Goal: Task Accomplishment & Management: Manage account settings

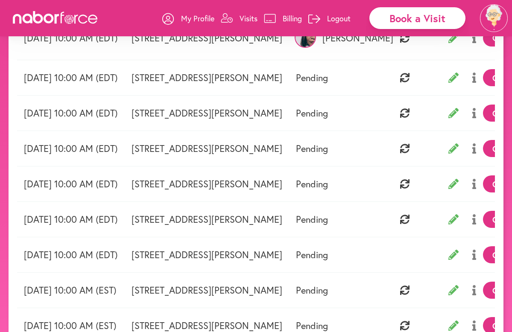
click at [449, 255] on icon at bounding box center [454, 255] width 10 height 10
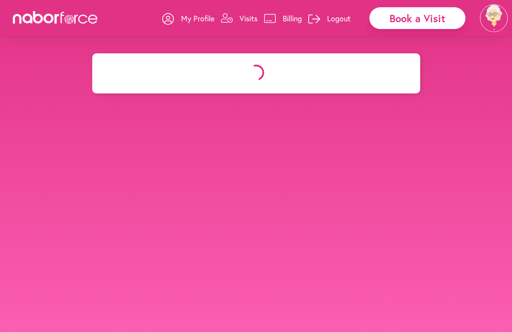
select select "********"
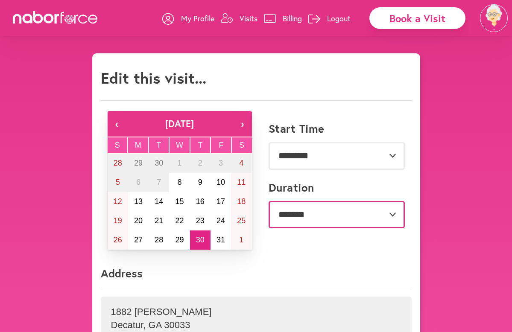
select select "***"
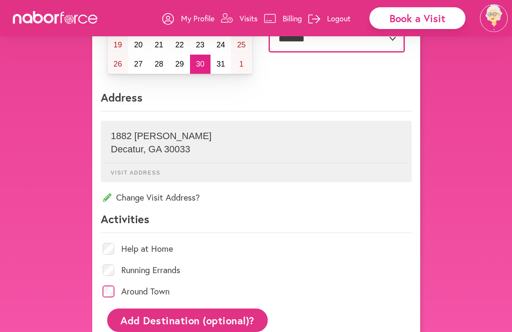
scroll to position [176, 0]
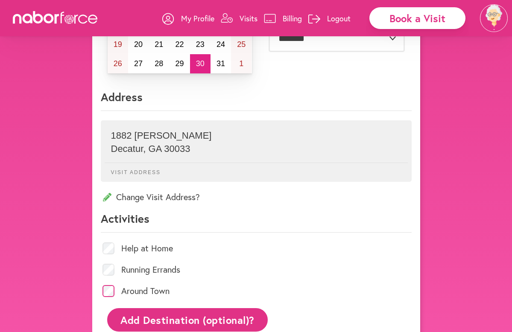
click at [147, 317] on button "Add Destination (optional)?" at bounding box center [187, 319] width 161 height 23
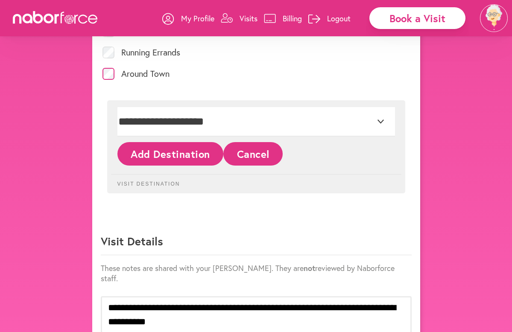
scroll to position [392, 0]
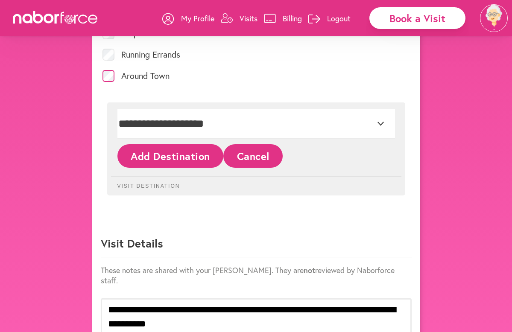
click at [261, 154] on button "Cancel" at bounding box center [252, 155] width 59 height 23
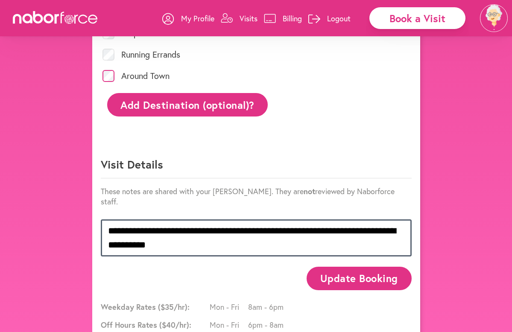
drag, startPoint x: 108, startPoint y: 218, endPoint x: 187, endPoint y: 237, distance: 80.8
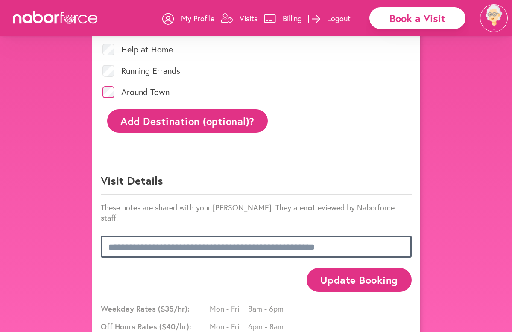
scroll to position [377, 0]
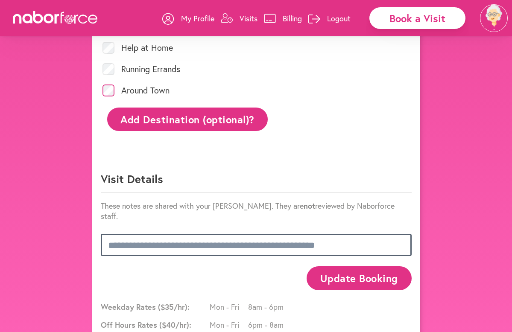
click at [337, 234] on textarea at bounding box center [256, 245] width 311 height 22
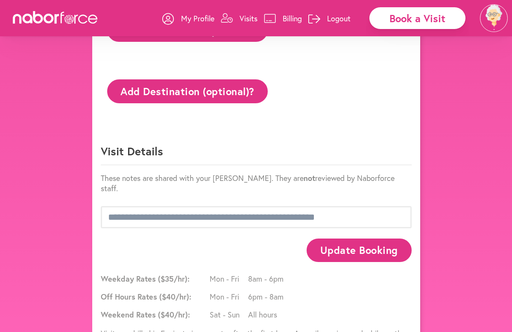
scroll to position [466, 0]
click at [351, 246] on button "Update Booking" at bounding box center [359, 250] width 105 height 23
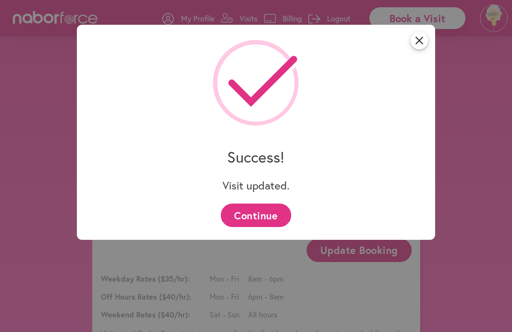
click at [263, 214] on button "Continue" at bounding box center [256, 215] width 70 height 23
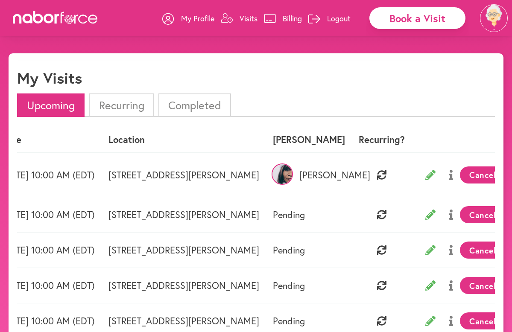
scroll to position [0, 23]
click at [442, 215] on button at bounding box center [451, 214] width 18 height 21
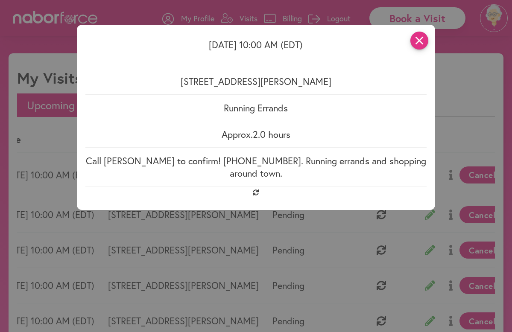
click at [423, 43] on icon "close" at bounding box center [419, 41] width 18 height 18
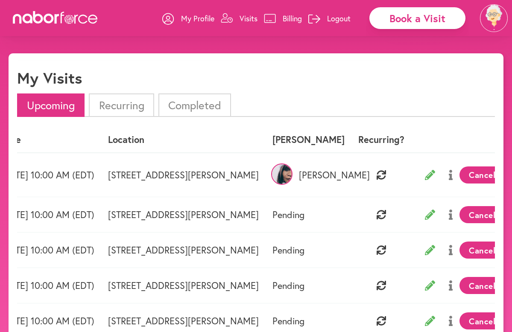
click at [449, 251] on icon at bounding box center [451, 250] width 4 height 10
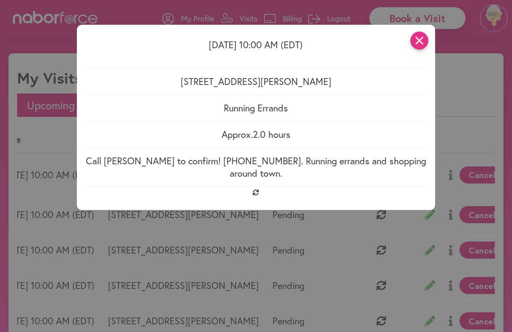
click at [415, 38] on icon "close" at bounding box center [419, 41] width 18 height 18
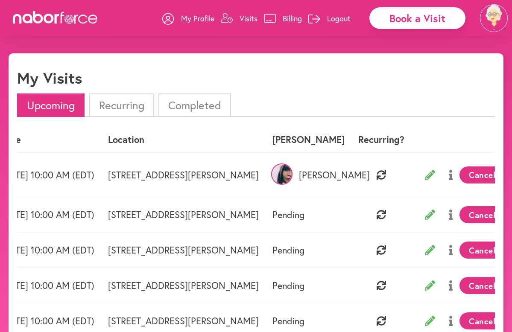
click at [449, 322] on icon at bounding box center [451, 321] width 4 height 10
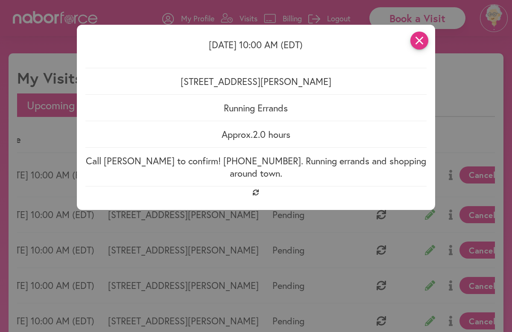
click at [422, 42] on icon "close" at bounding box center [419, 41] width 18 height 18
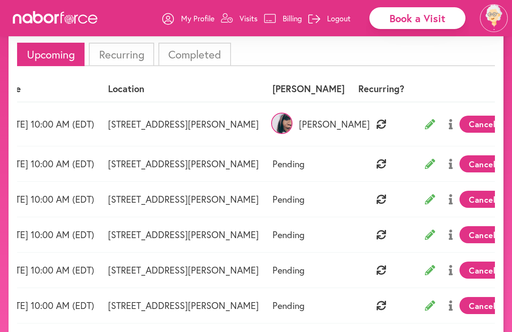
scroll to position [52, 0]
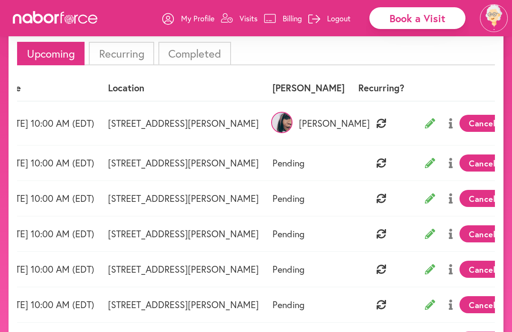
click at [449, 306] on icon at bounding box center [451, 305] width 4 height 10
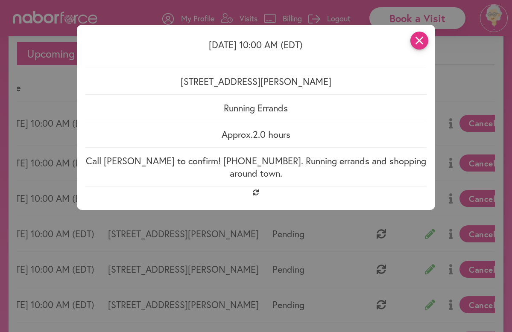
click at [420, 42] on icon "close" at bounding box center [419, 41] width 18 height 18
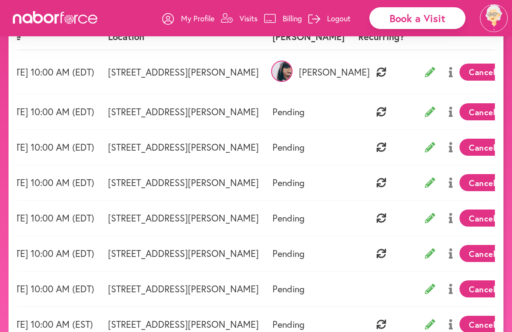
scroll to position [0, 25]
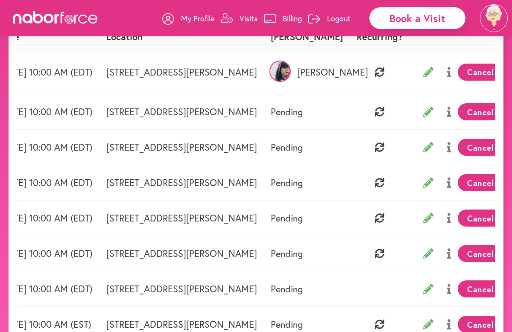
click at [447, 291] on icon at bounding box center [449, 289] width 4 height 10
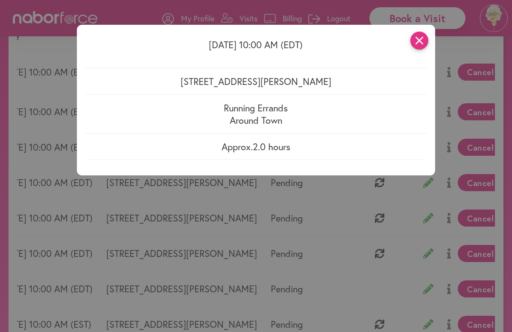
click at [418, 38] on icon "close" at bounding box center [419, 41] width 18 height 18
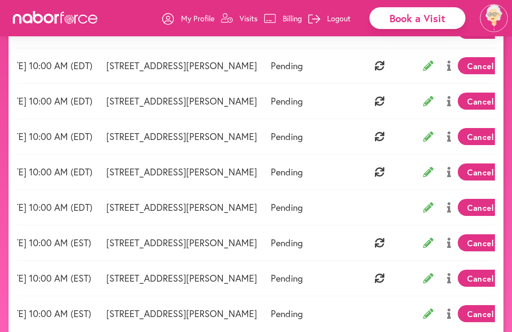
scroll to position [189, 0]
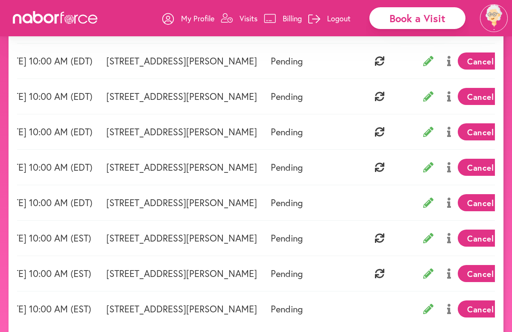
click at [447, 238] on icon at bounding box center [449, 238] width 4 height 10
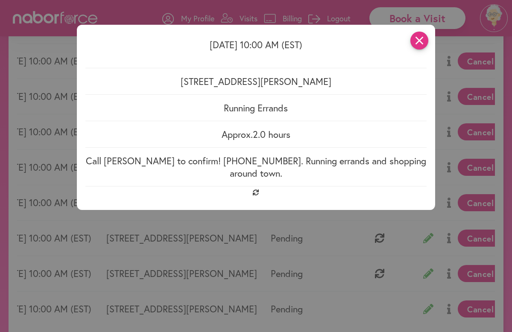
click at [421, 42] on icon "close" at bounding box center [419, 41] width 18 height 18
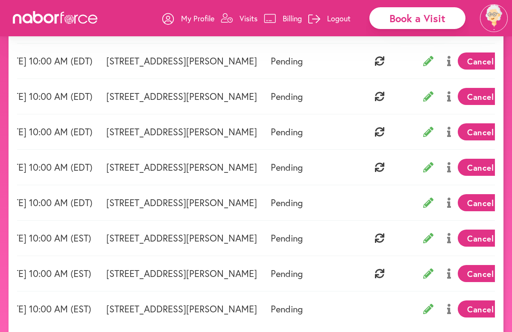
click at [447, 273] on icon at bounding box center [449, 274] width 4 height 10
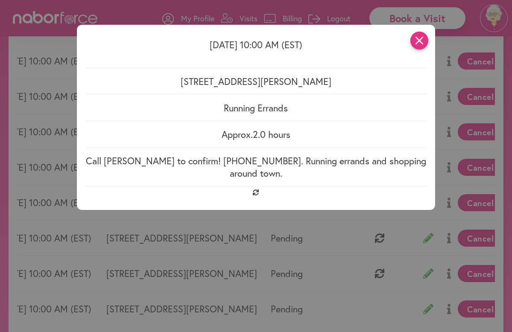
click at [417, 41] on icon "close" at bounding box center [419, 41] width 18 height 18
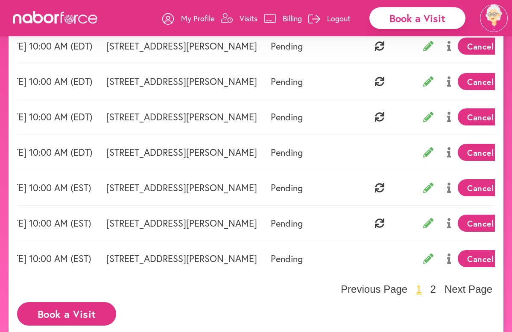
scroll to position [240, 0]
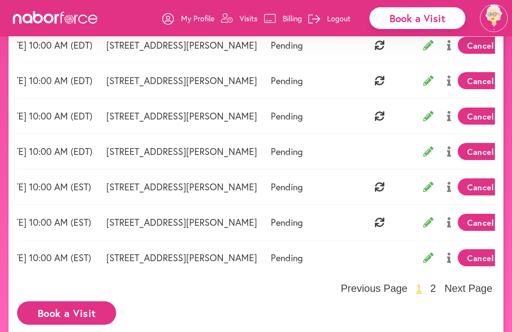
click at [423, 257] on icon at bounding box center [428, 258] width 10 height 10
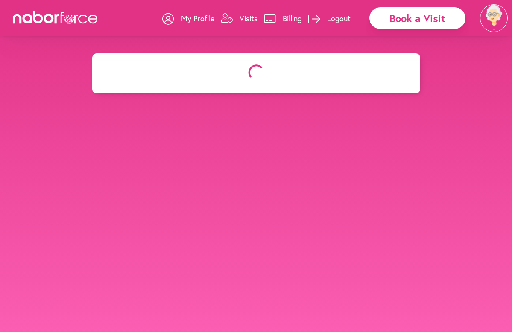
select select "********"
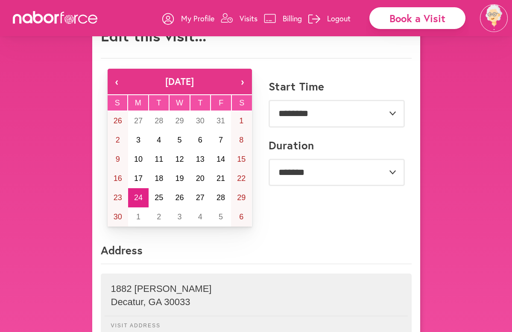
scroll to position [44, 0]
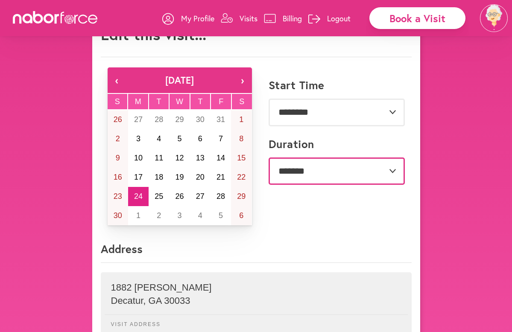
select select "***"
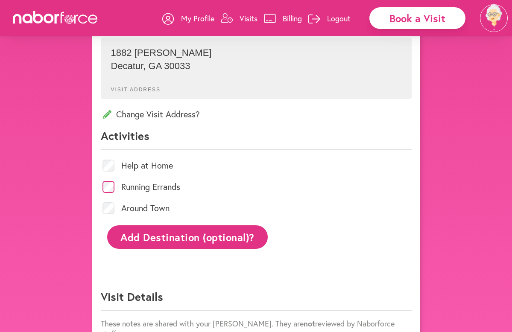
scroll to position [280, 0]
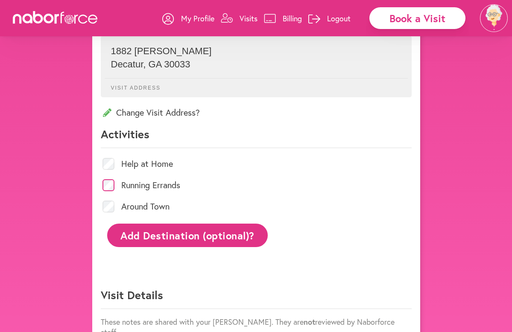
click at [204, 316] on div "**********" at bounding box center [256, 148] width 328 height 751
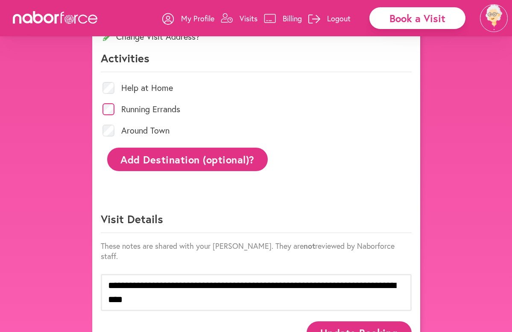
scroll to position [356, 0]
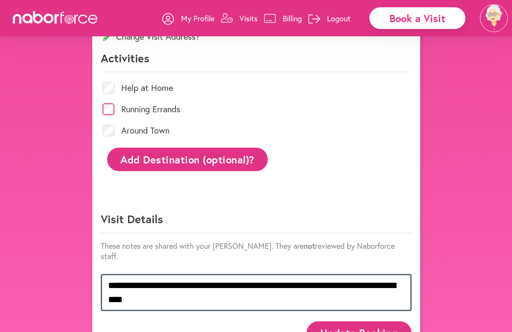
click at [150, 289] on textarea "**********" at bounding box center [256, 292] width 311 height 37
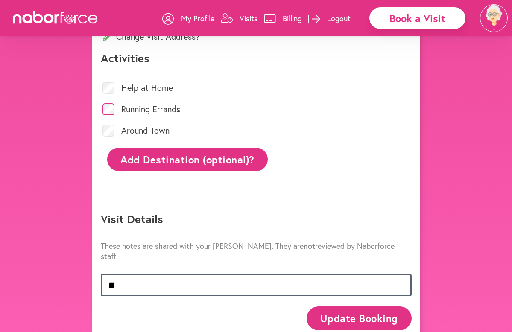
type textarea "*"
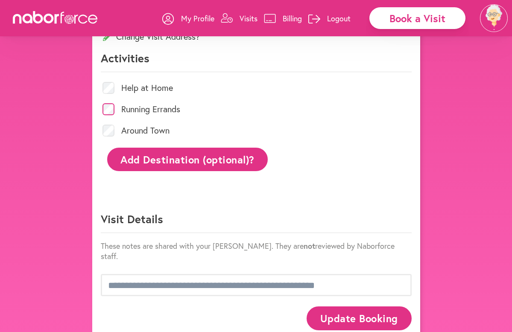
click at [342, 310] on button "Update Booking" at bounding box center [359, 318] width 105 height 23
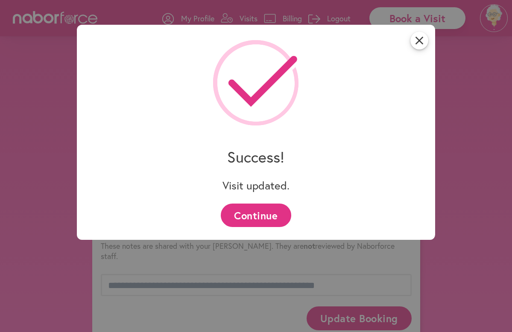
click at [267, 222] on button "Continue" at bounding box center [256, 215] width 70 height 23
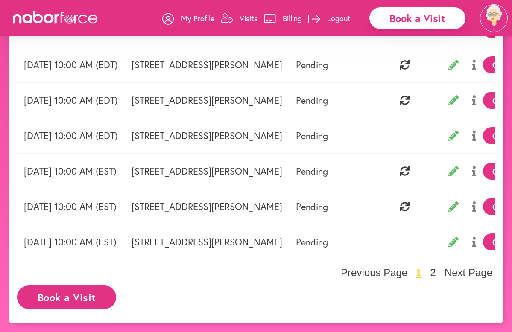
scroll to position [261, 0]
click at [434, 274] on button "2" at bounding box center [433, 273] width 11 height 13
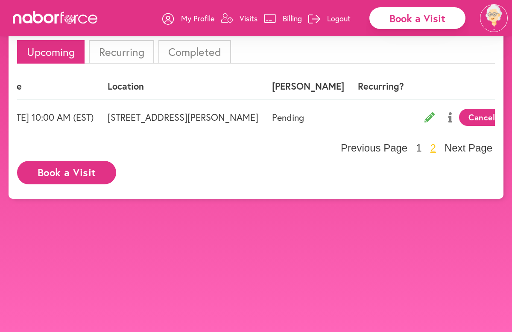
scroll to position [0, 28]
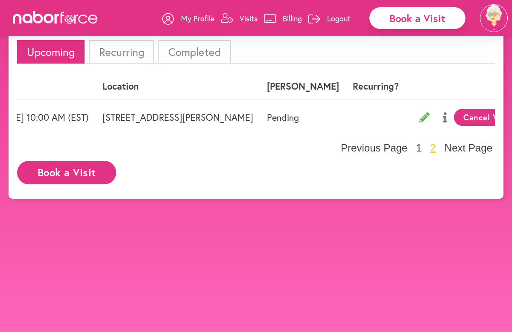
click at [466, 113] on button "Cancel Visit" at bounding box center [487, 117] width 66 height 17
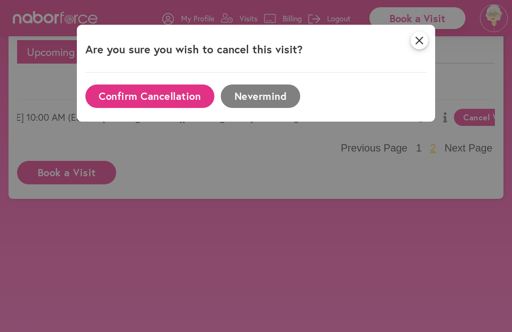
click at [168, 96] on button "Confirm Cancellation" at bounding box center [149, 96] width 129 height 23
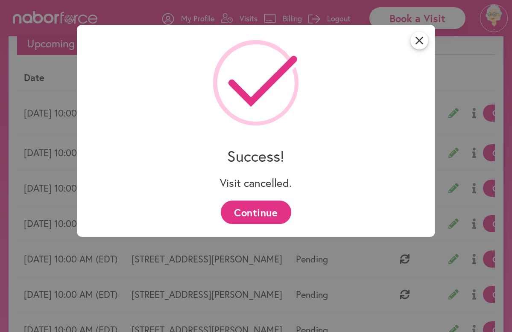
click at [270, 213] on button "Continue" at bounding box center [256, 212] width 70 height 23
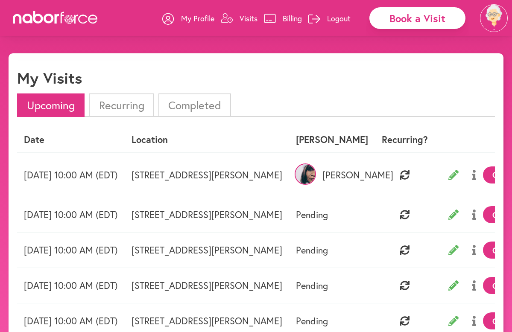
scroll to position [0, 0]
